Goal: Information Seeking & Learning: Understand process/instructions

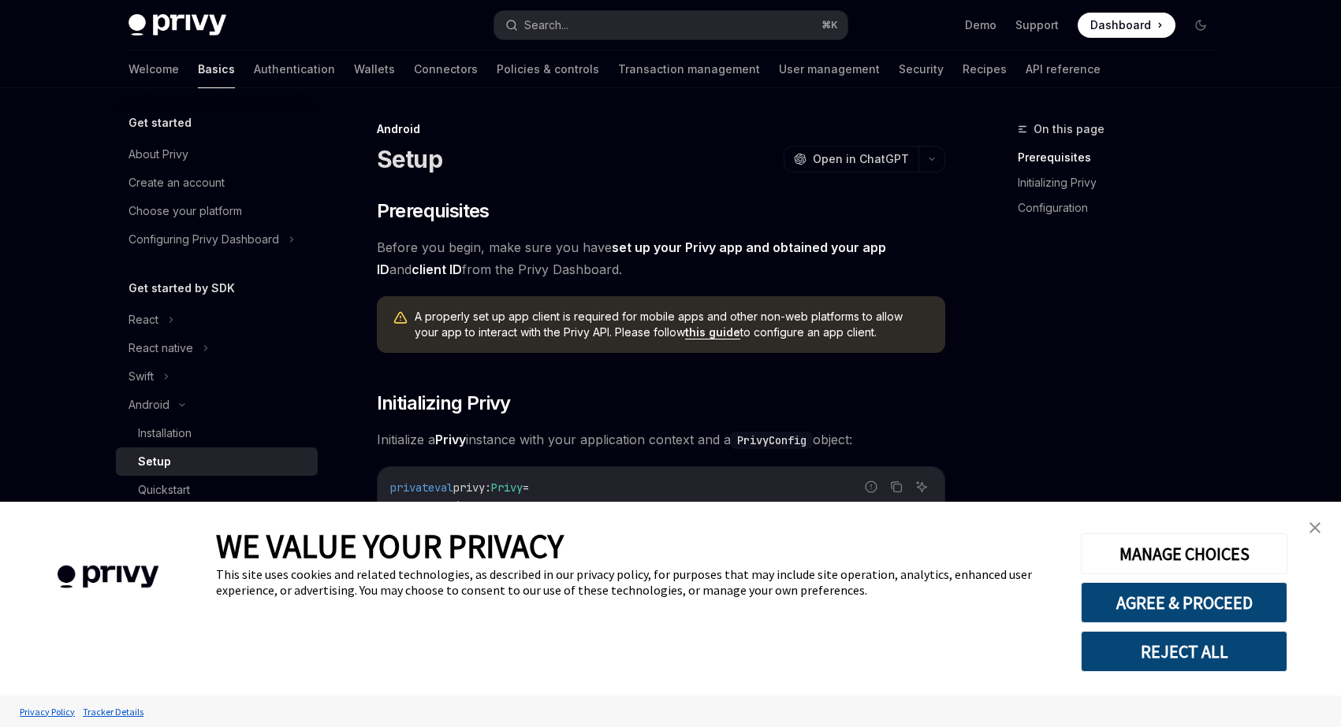
type textarea "*"
click at [1213, 612] on button "AGREE & PROCEED" at bounding box center [1184, 602] width 207 height 41
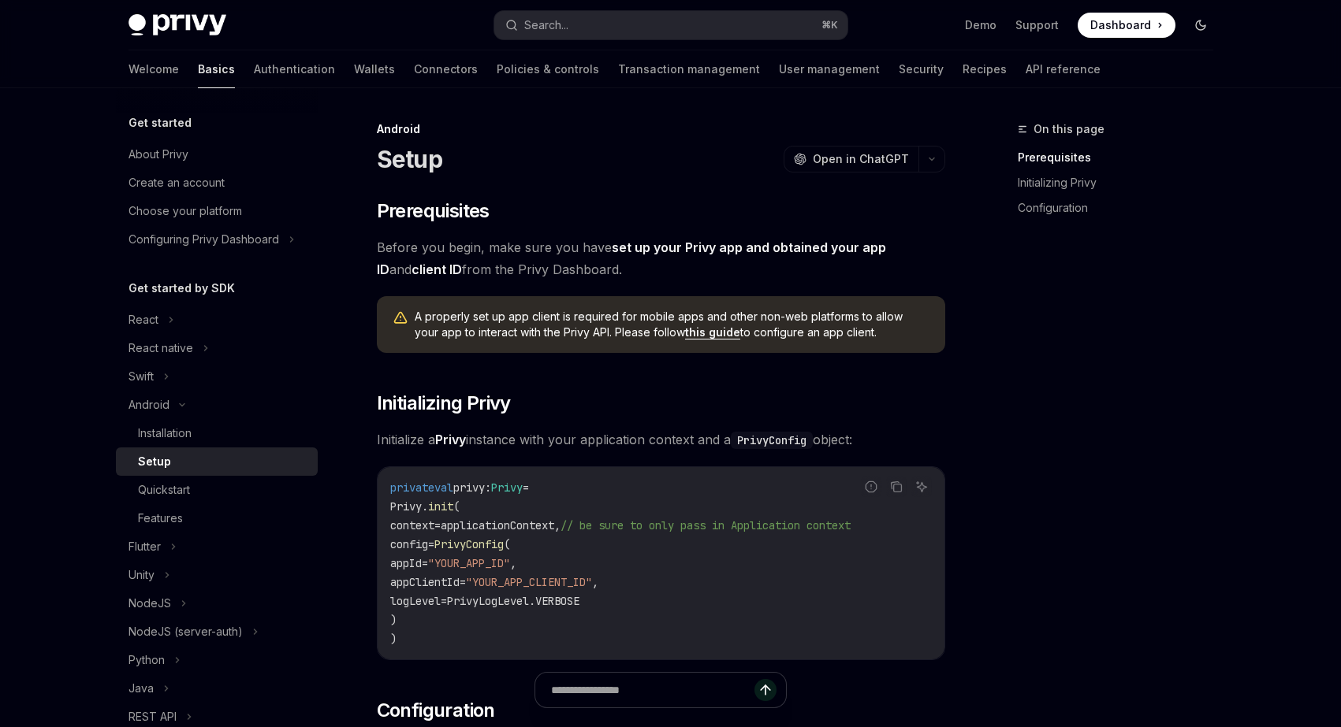
click at [1206, 18] on button "Toggle dark mode" at bounding box center [1200, 25] width 25 height 25
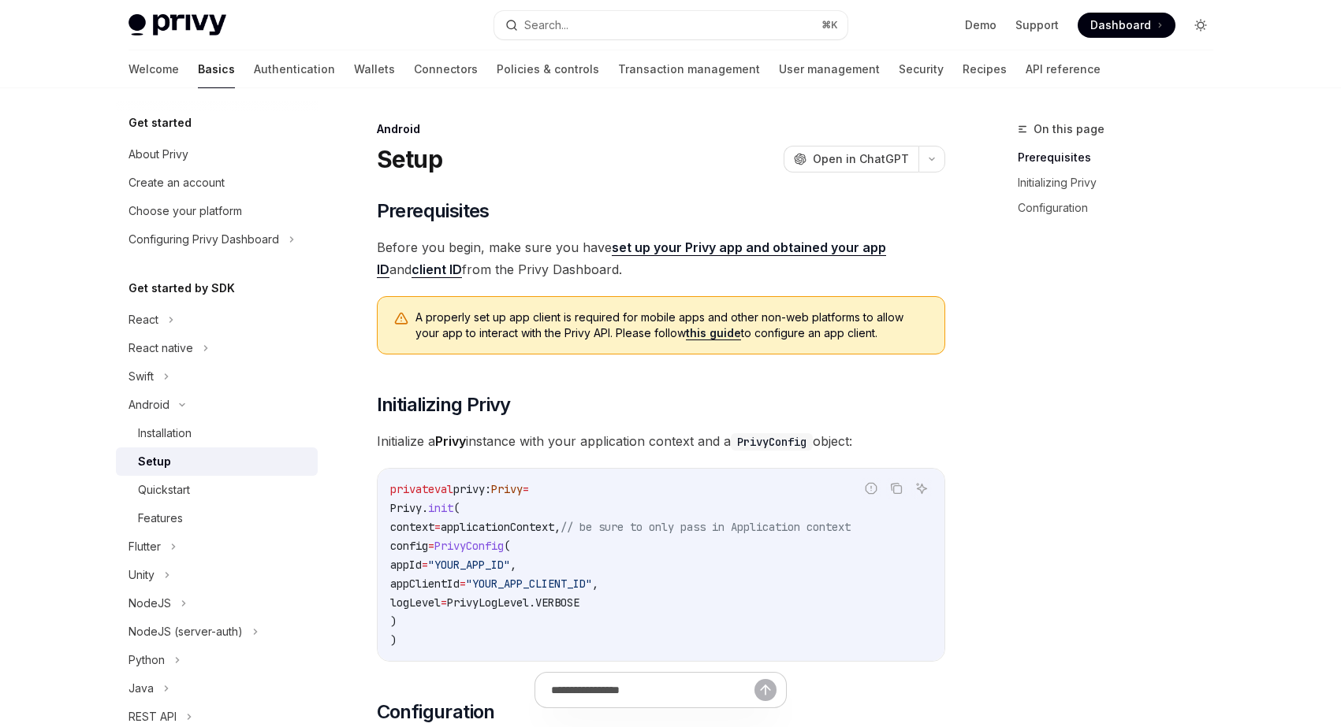
click at [1206, 21] on button "Toggle dark mode" at bounding box center [1200, 25] width 25 height 25
type textarea "*"
